Goal: Task Accomplishment & Management: Complete application form

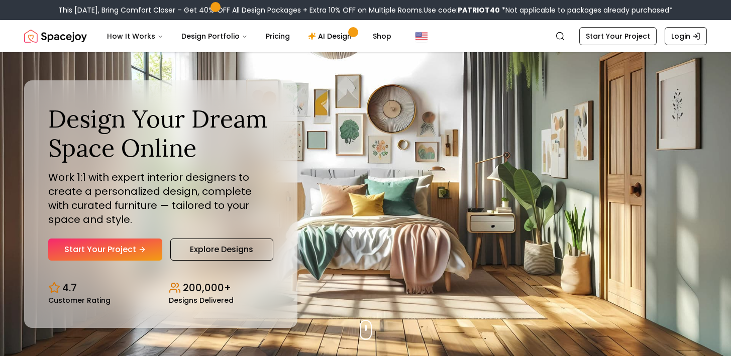
click at [113, 248] on link "Start Your Project" at bounding box center [105, 250] width 114 height 22
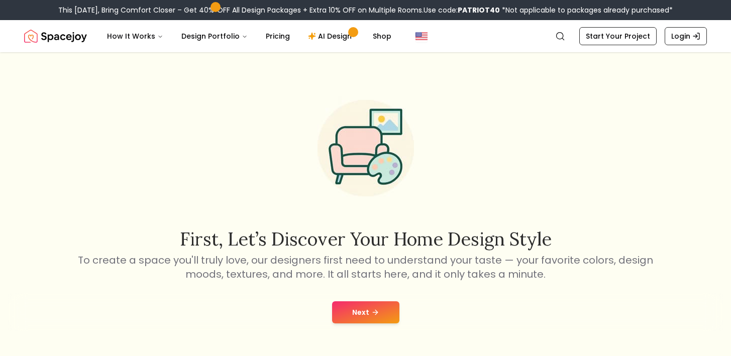
click at [387, 316] on button "Next" at bounding box center [365, 312] width 67 height 22
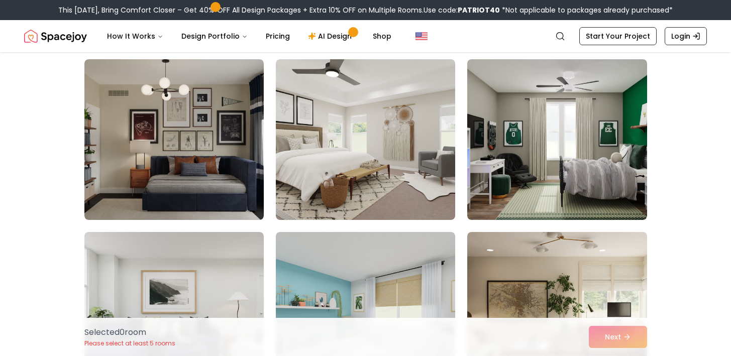
scroll to position [78, 0]
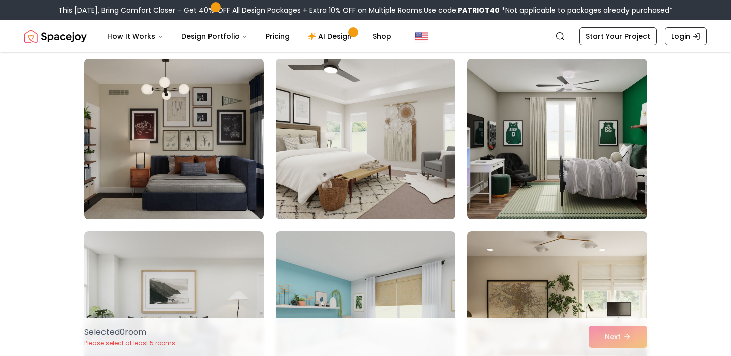
click at [432, 161] on img at bounding box center [365, 139] width 188 height 169
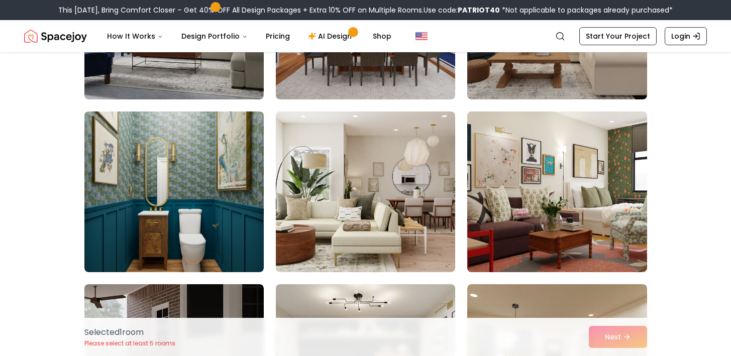
scroll to position [1415, 0]
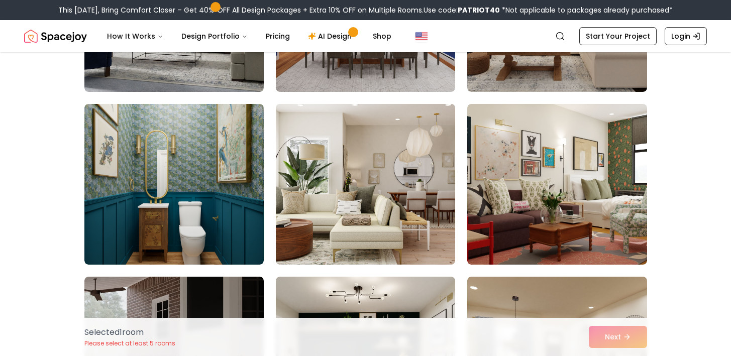
click at [414, 203] on img at bounding box center [365, 184] width 188 height 169
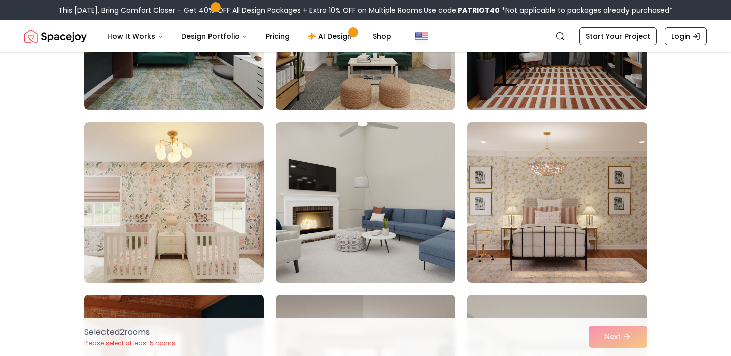
scroll to position [2962, 0]
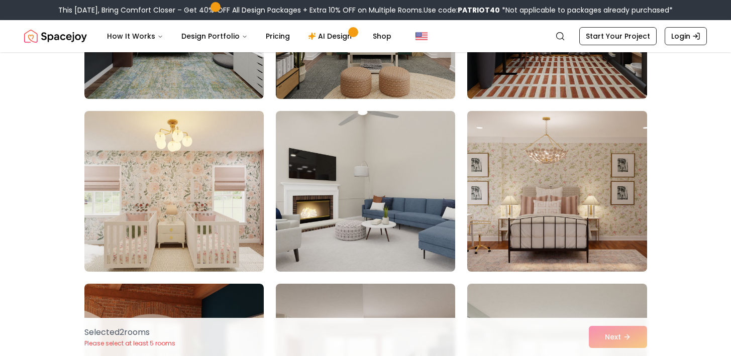
click at [583, 199] on img at bounding box center [556, 191] width 188 height 169
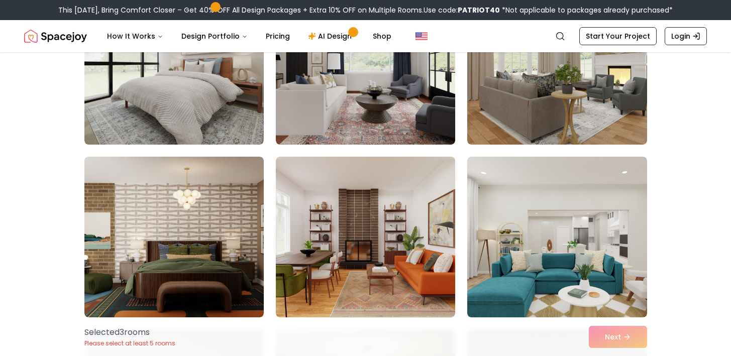
scroll to position [3489, 0]
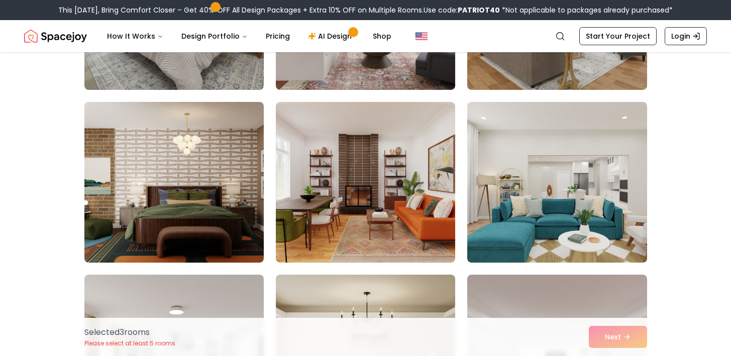
click at [614, 336] on div "Selected 3 room s Please select at least 5 rooms Next" at bounding box center [365, 337] width 578 height 38
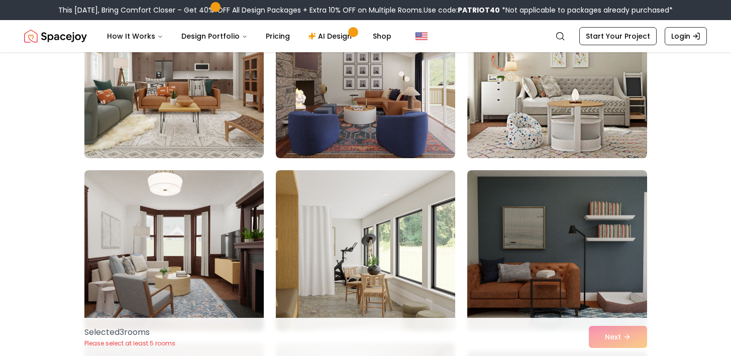
scroll to position [4352, 0]
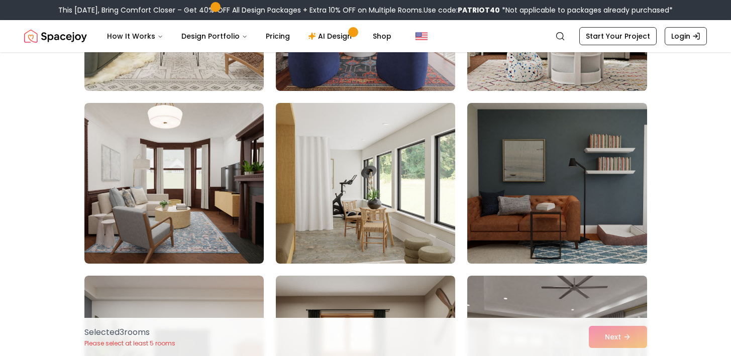
click at [366, 209] on img at bounding box center [365, 183] width 188 height 169
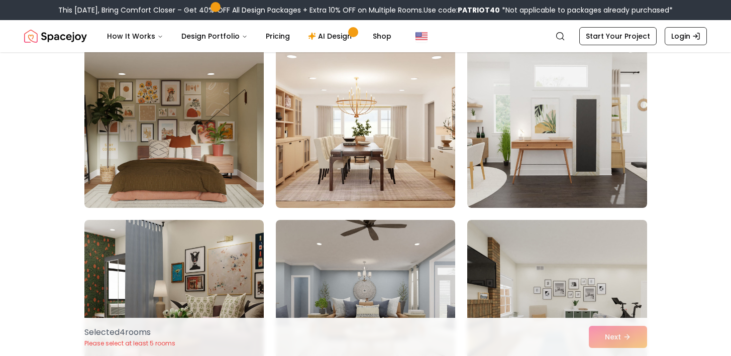
scroll to position [4927, 0]
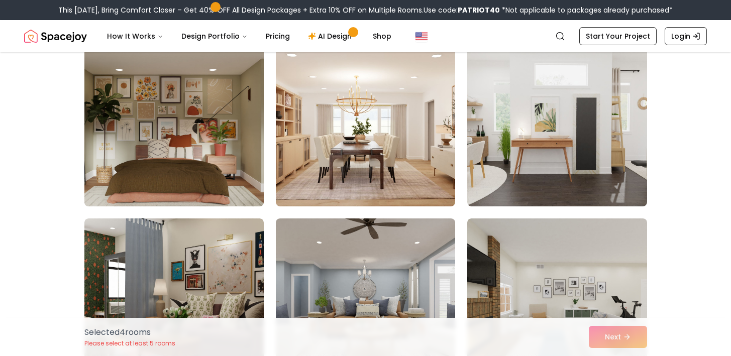
click at [217, 169] on img at bounding box center [174, 126] width 188 height 169
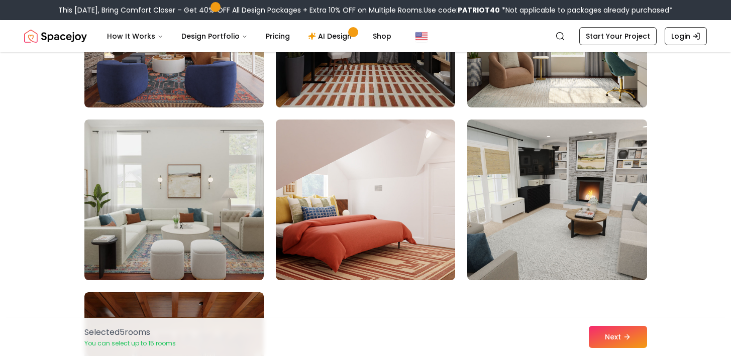
scroll to position [5545, 0]
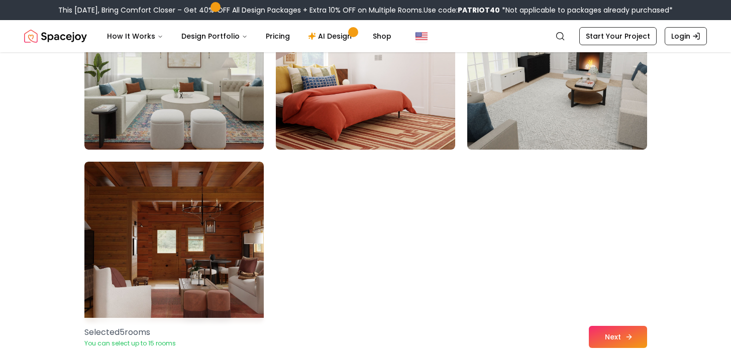
click at [636, 343] on button "Next" at bounding box center [617, 337] width 58 height 22
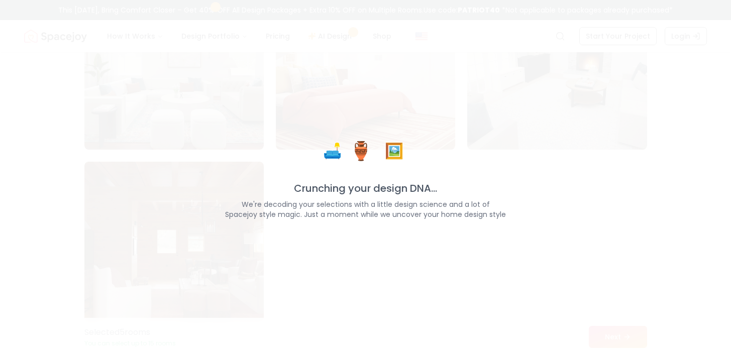
scroll to position [5675, 0]
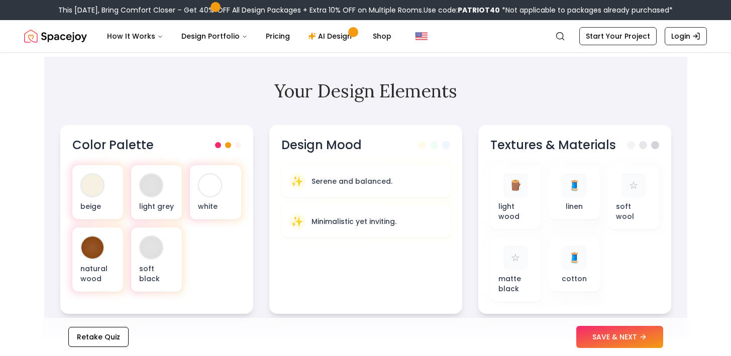
scroll to position [300, 0]
click at [599, 339] on button "SAVE & NEXT" at bounding box center [619, 337] width 87 height 22
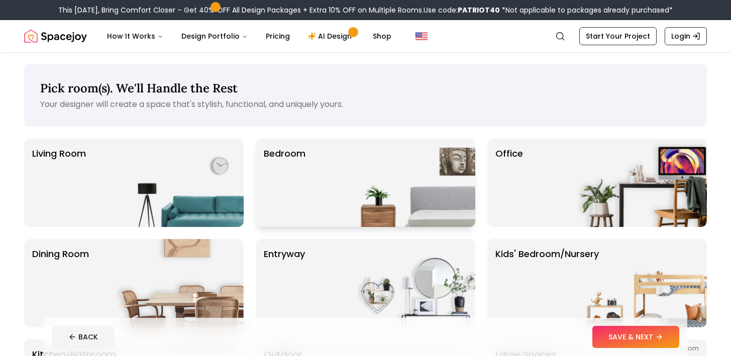
click at [344, 185] on div "Bedroom" at bounding box center [365, 183] width 219 height 88
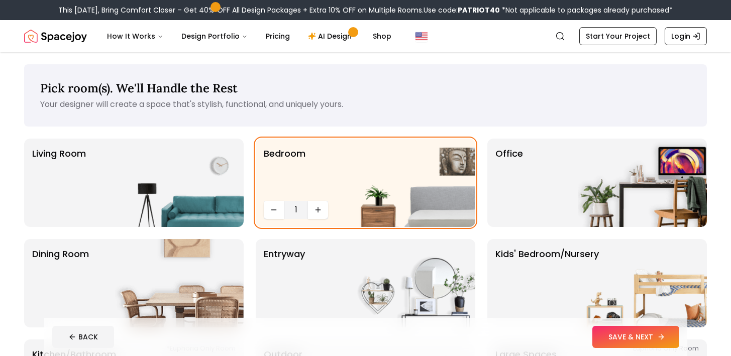
click at [665, 338] on button "SAVE & NEXT" at bounding box center [635, 337] width 87 height 22
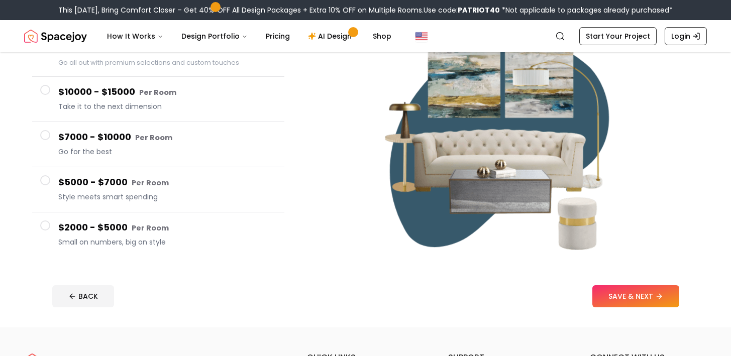
scroll to position [129, 0]
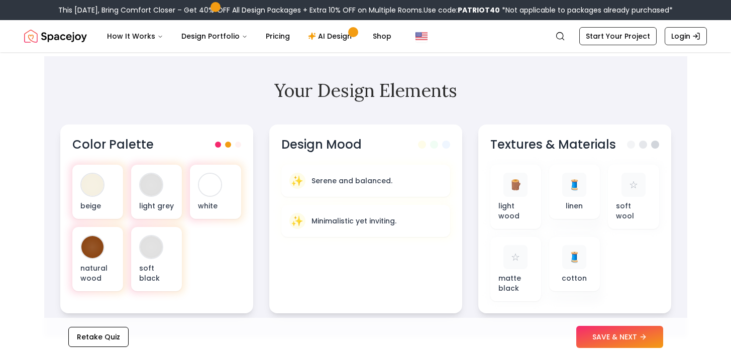
scroll to position [300, 0]
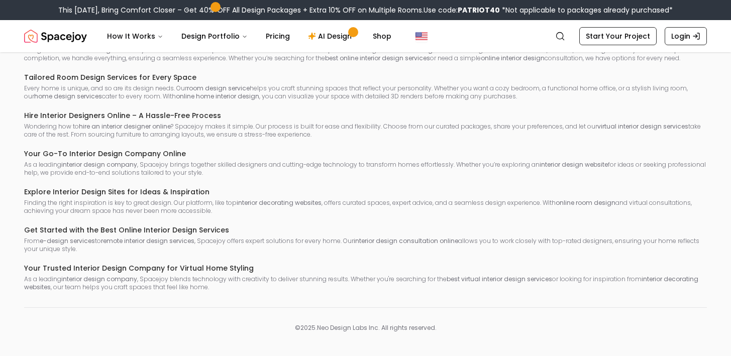
scroll to position [728, 0]
